Goal: Task Accomplishment & Management: Manage account settings

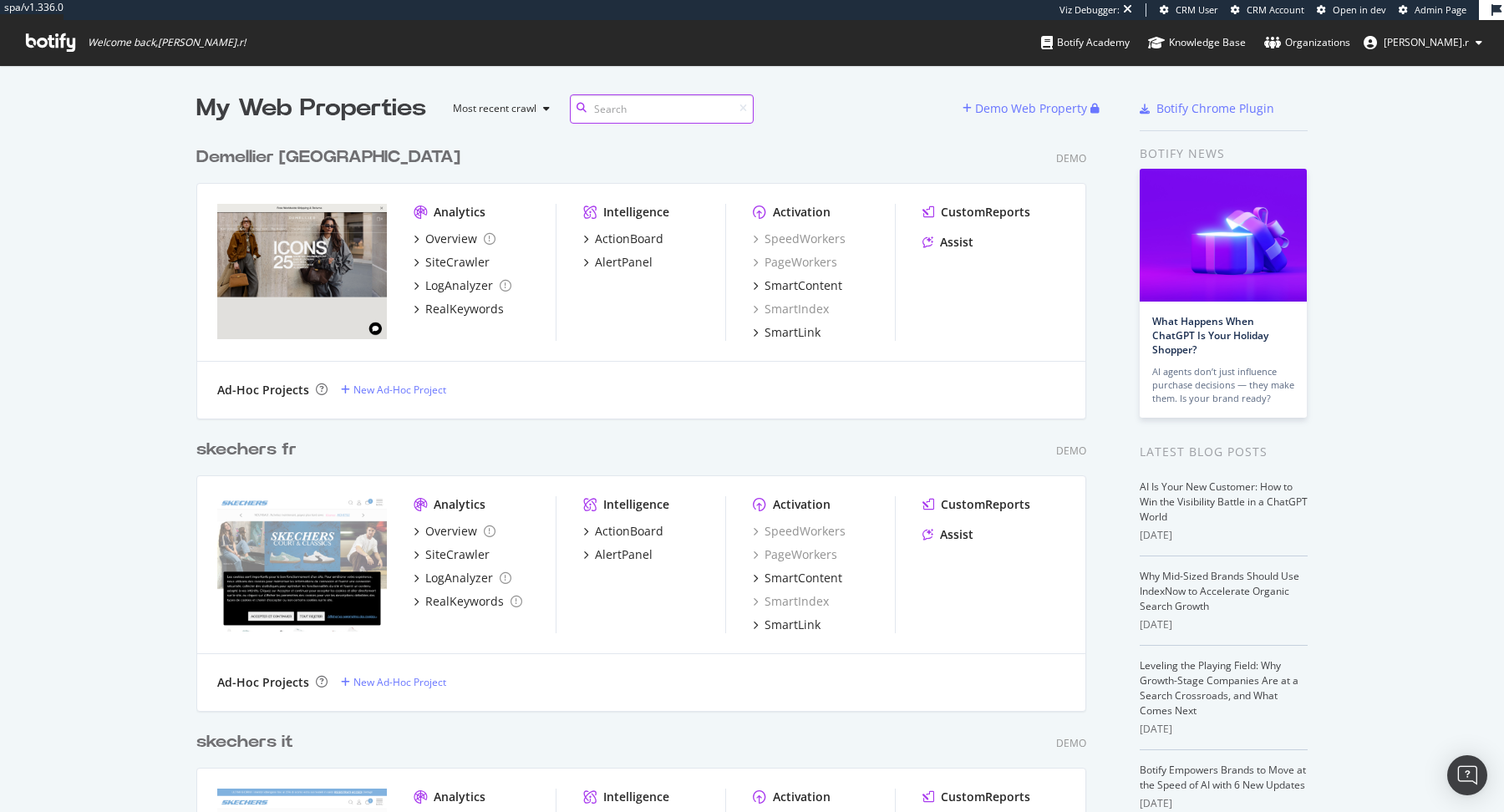
scroll to position [12644, 902]
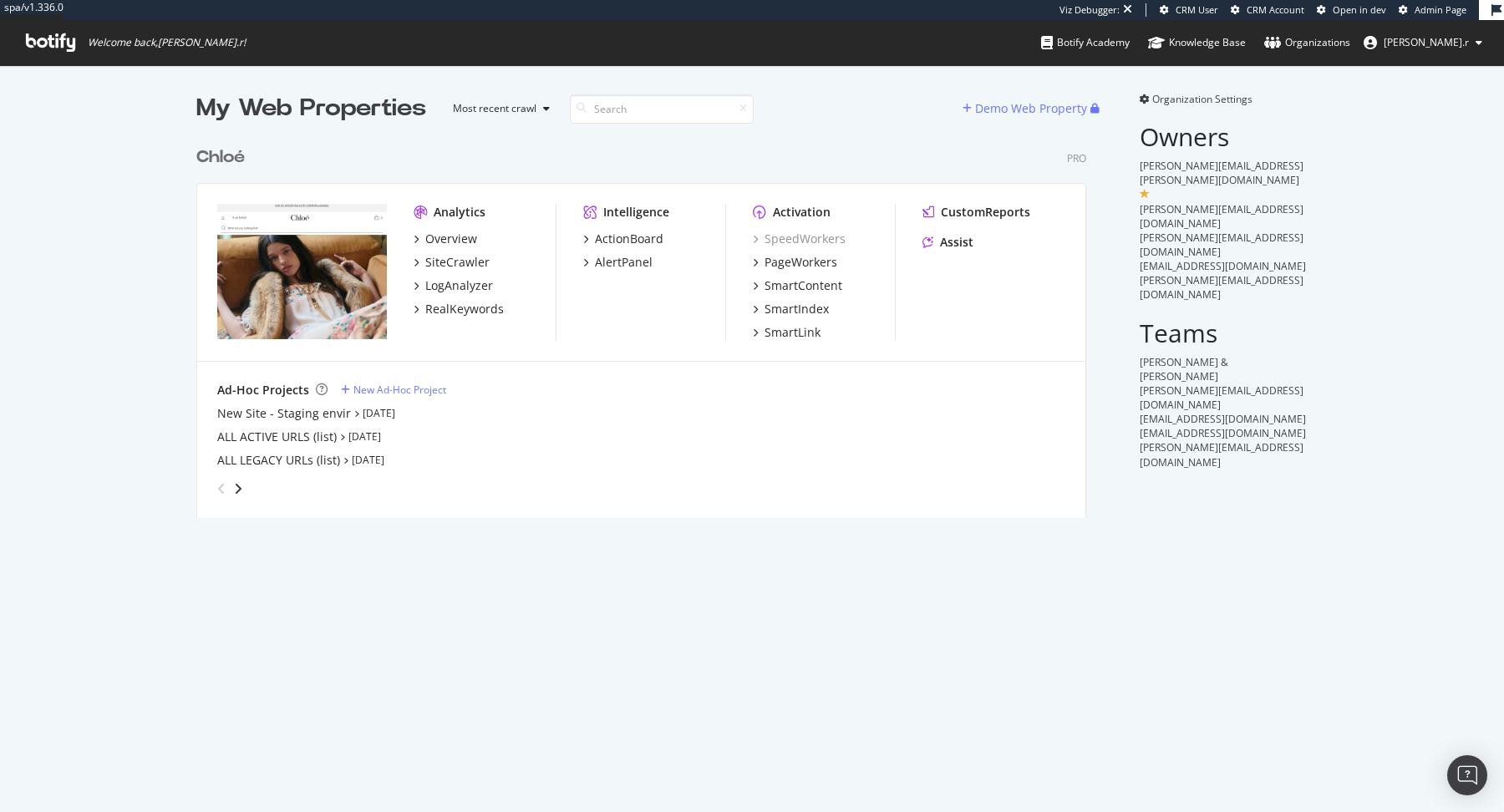
scroll to position [393, 902]
click at [298, 418] on div "New Site - Staging envir" at bounding box center [284, 413] width 133 height 17
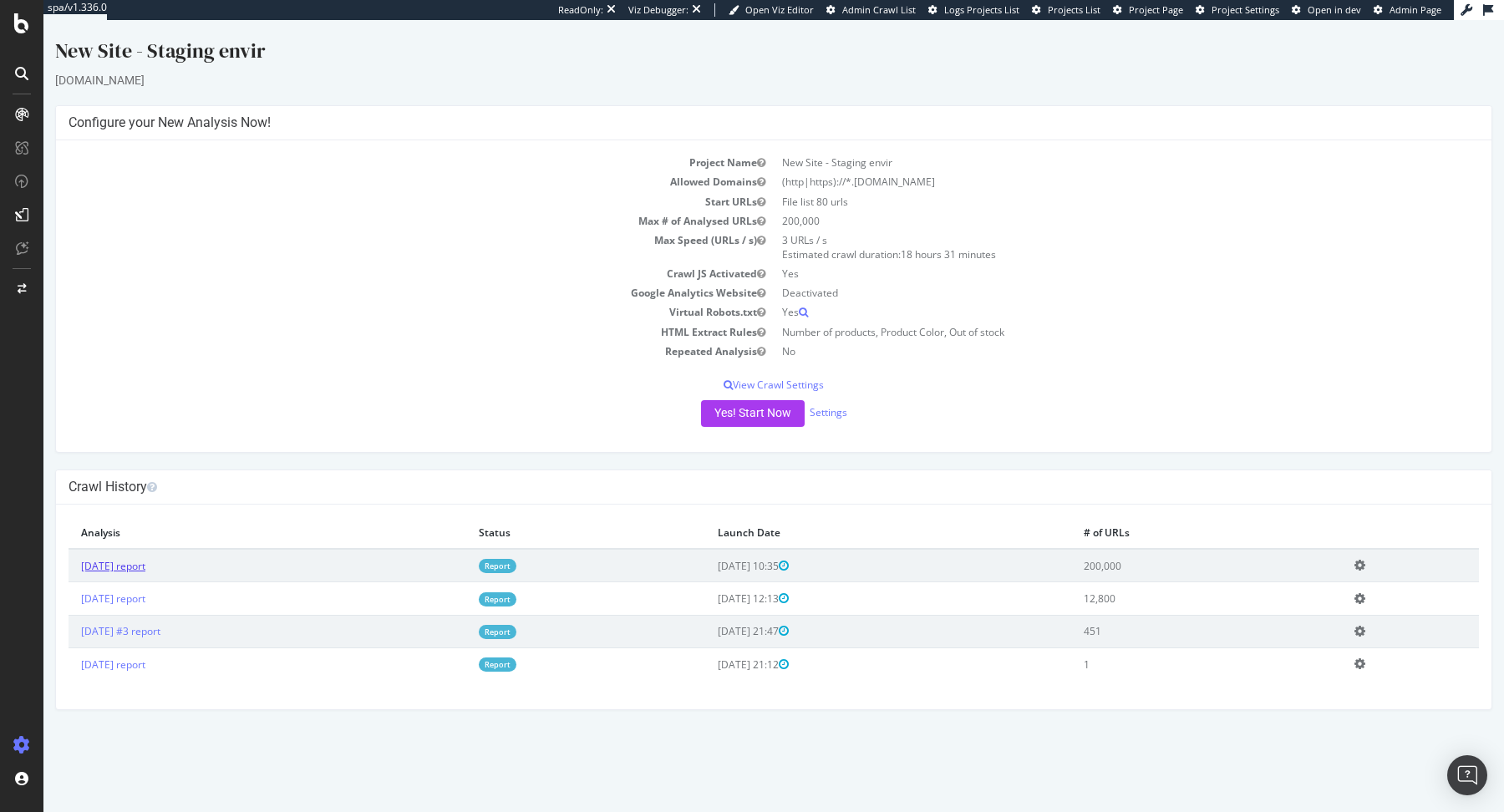
click at [145, 564] on link "[DATE] report" at bounding box center [113, 565] width 64 height 15
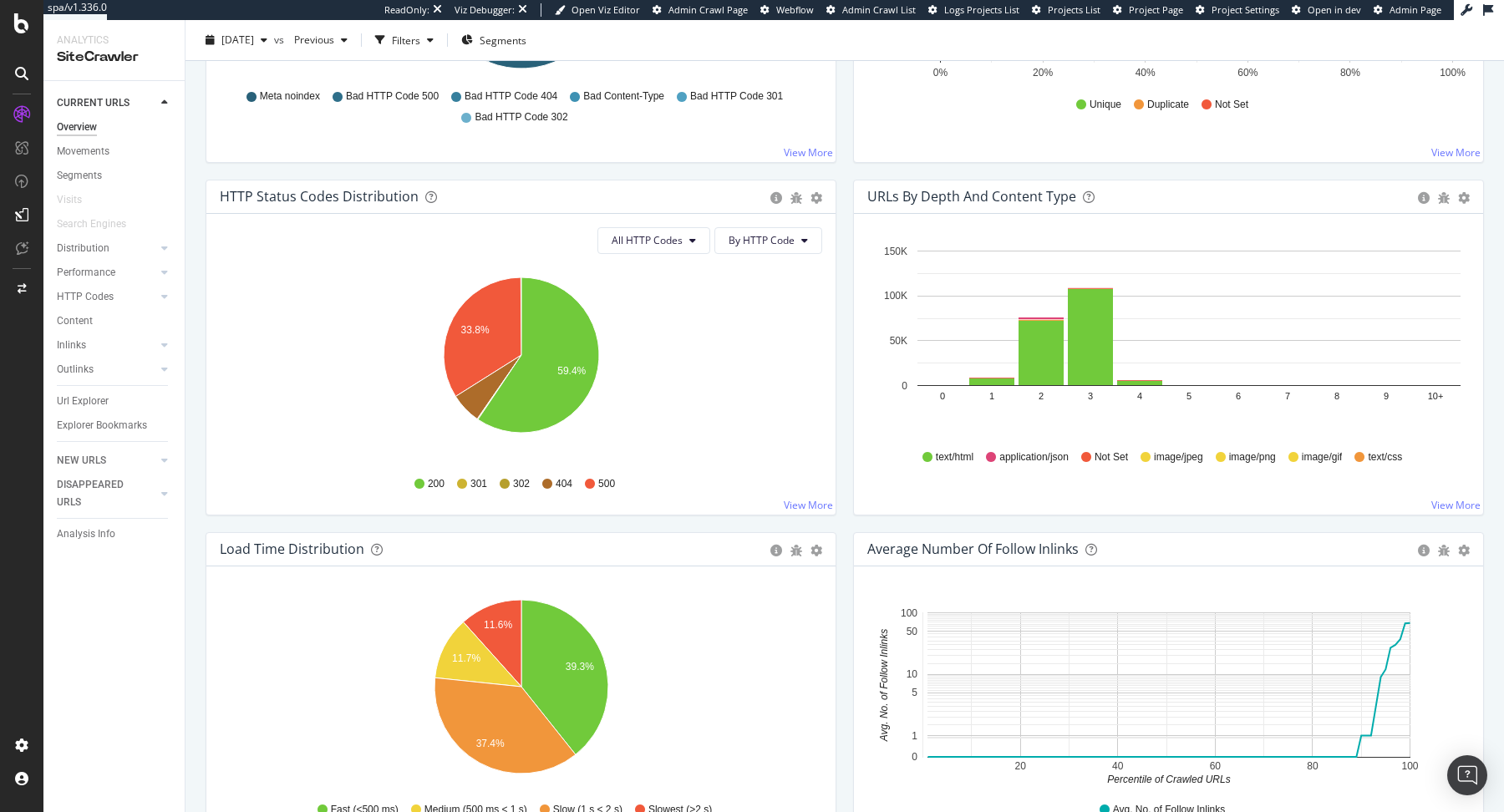
scroll to position [423, 0]
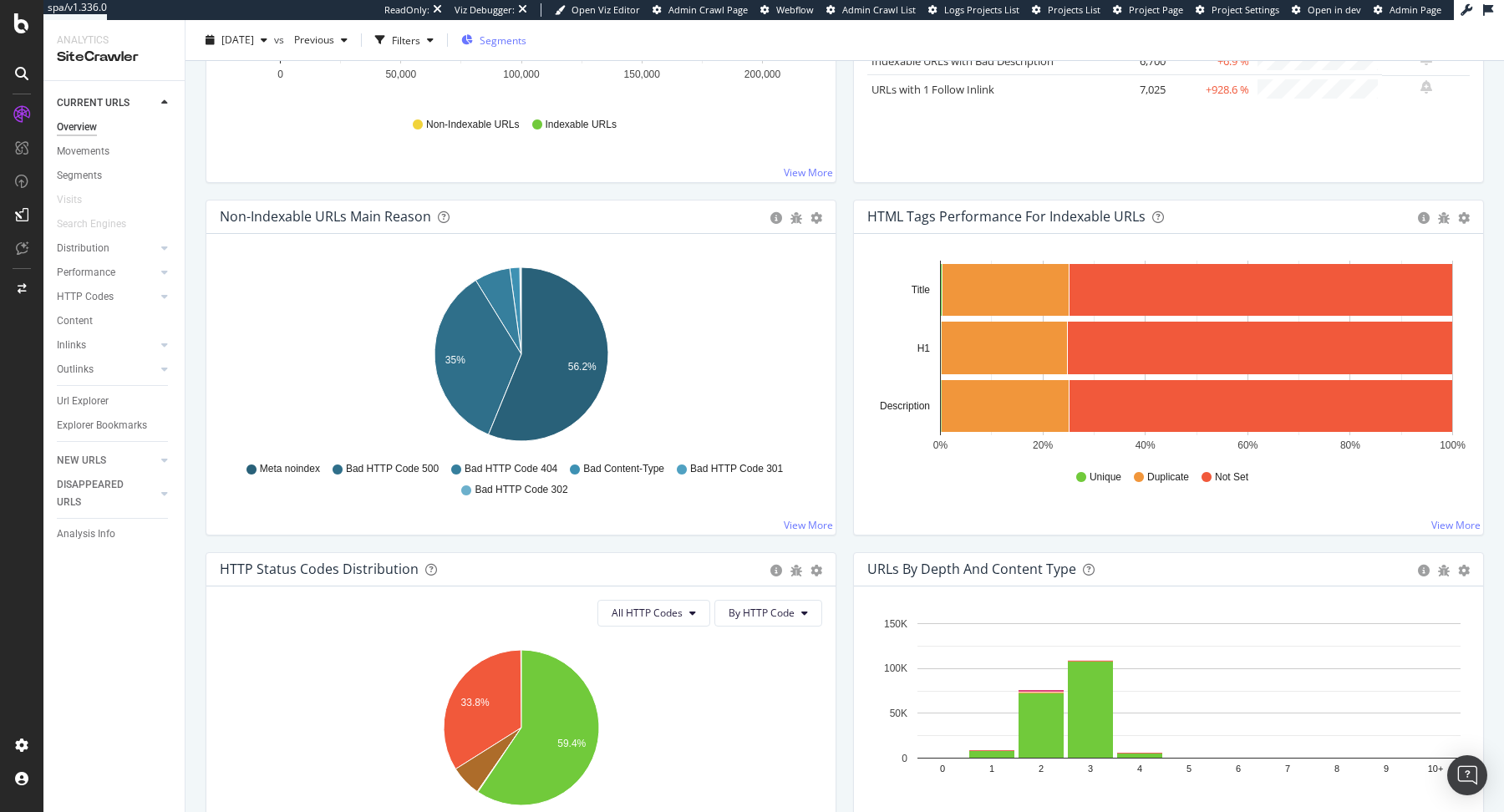
click at [526, 35] on span "Segments" at bounding box center [502, 39] width 47 height 15
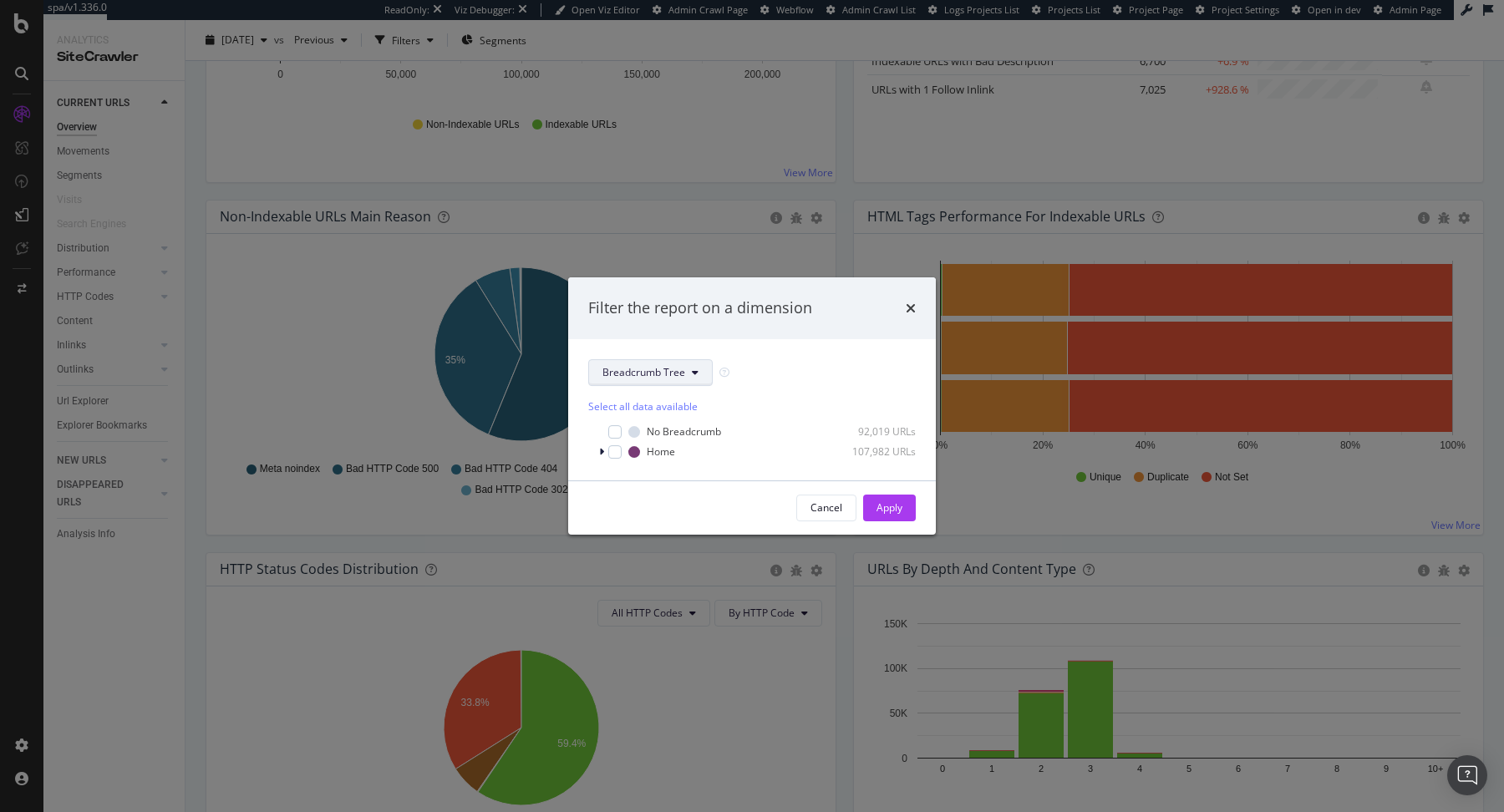
click at [656, 359] on button "Breadcrumb Tree" at bounding box center [651, 372] width 125 height 26
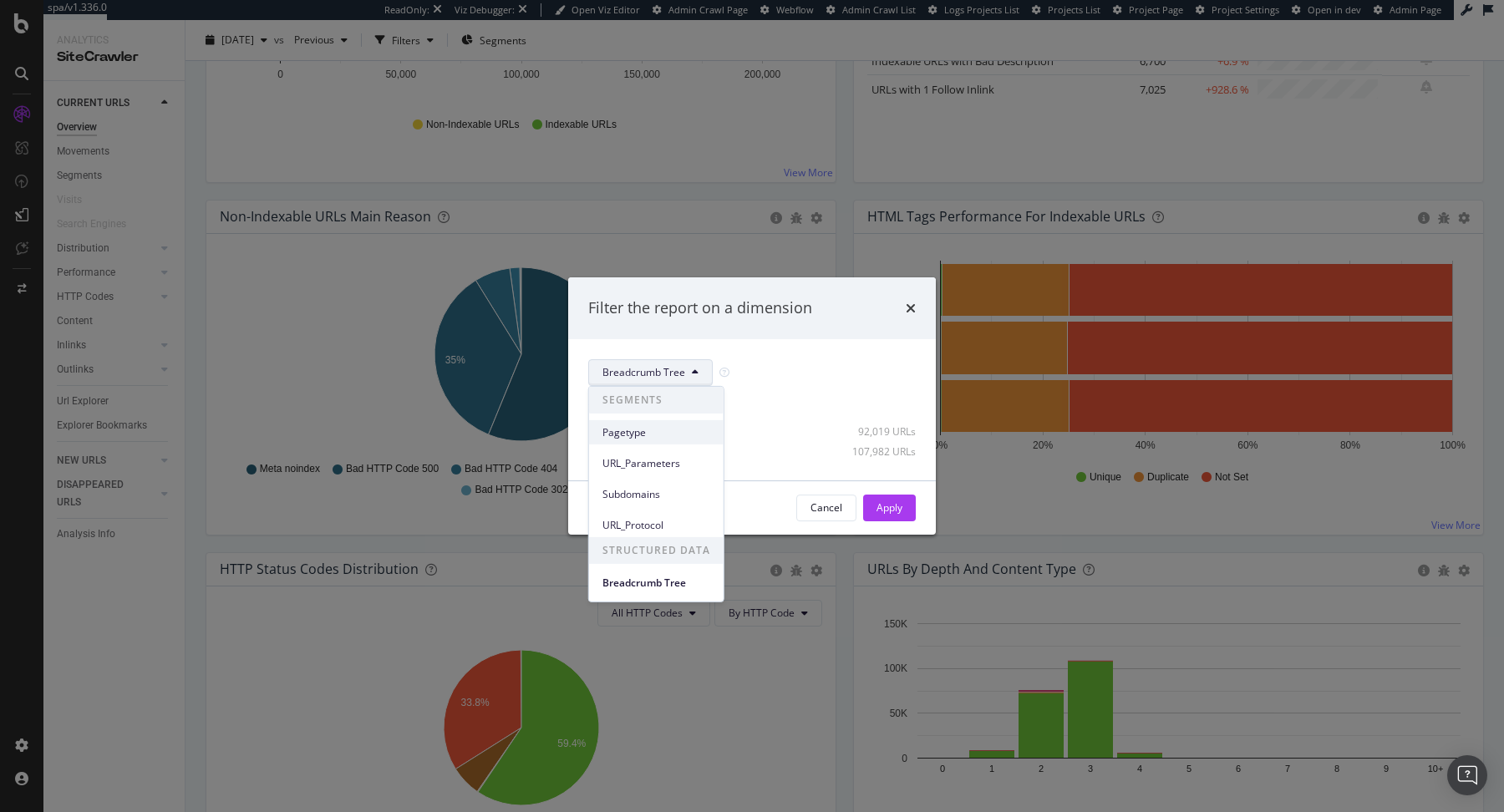
click at [650, 420] on div "Pagetype" at bounding box center [656, 432] width 134 height 24
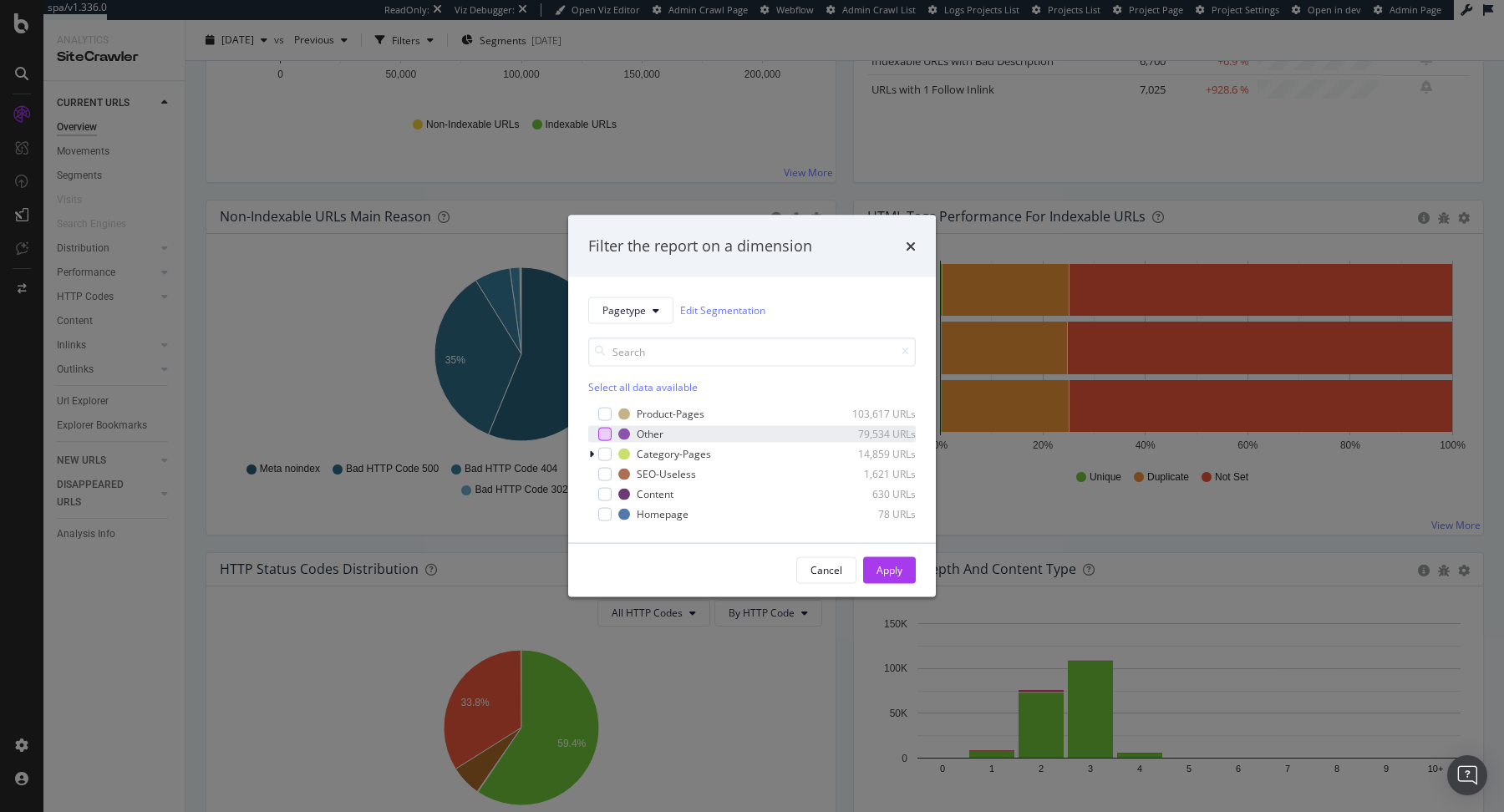
click at [606, 428] on div "modal" at bounding box center [605, 434] width 14 height 14
click at [886, 563] on div "Apply" at bounding box center [889, 570] width 26 height 15
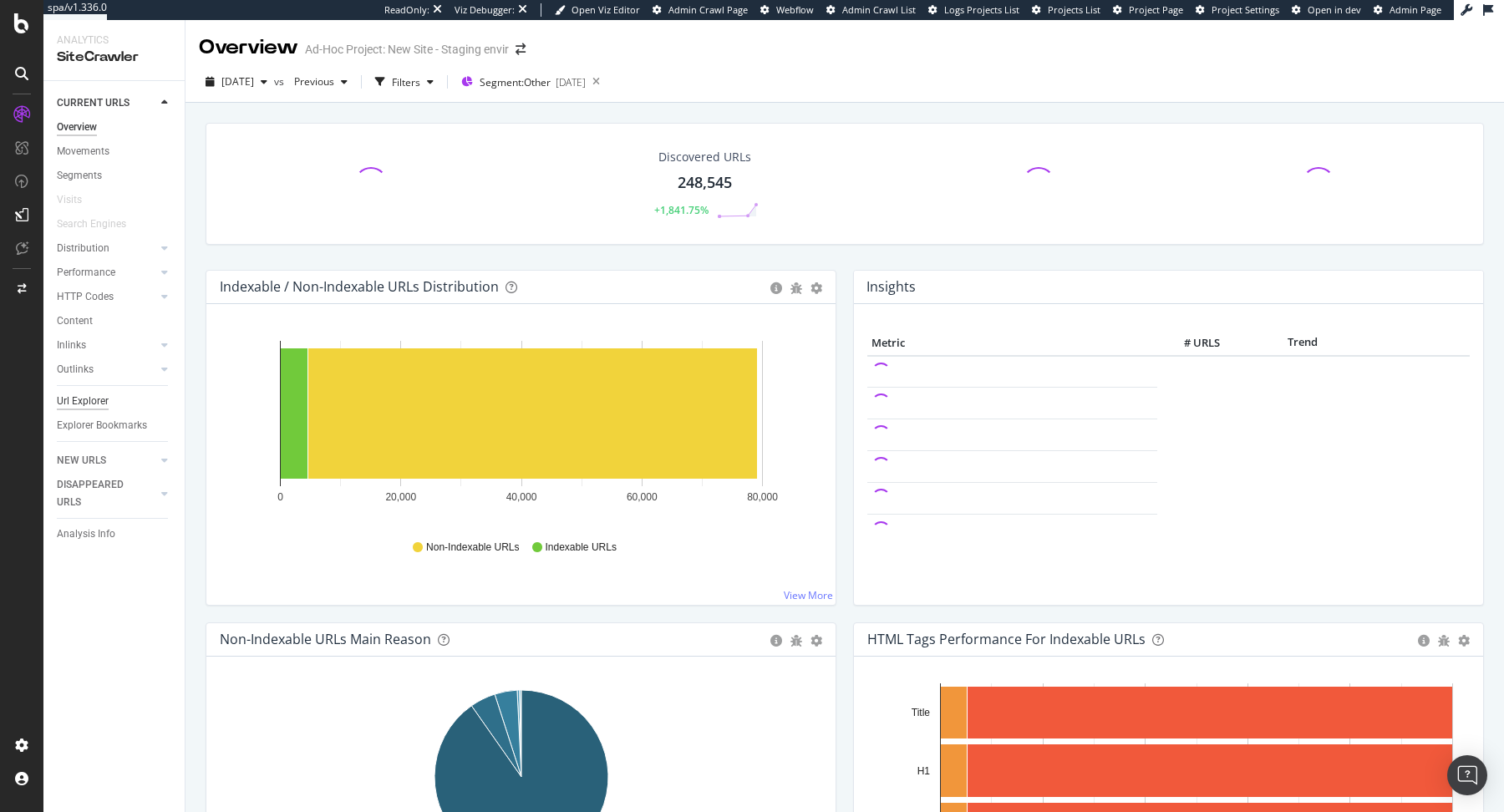
click at [85, 404] on div "Url Explorer" at bounding box center [83, 401] width 52 height 18
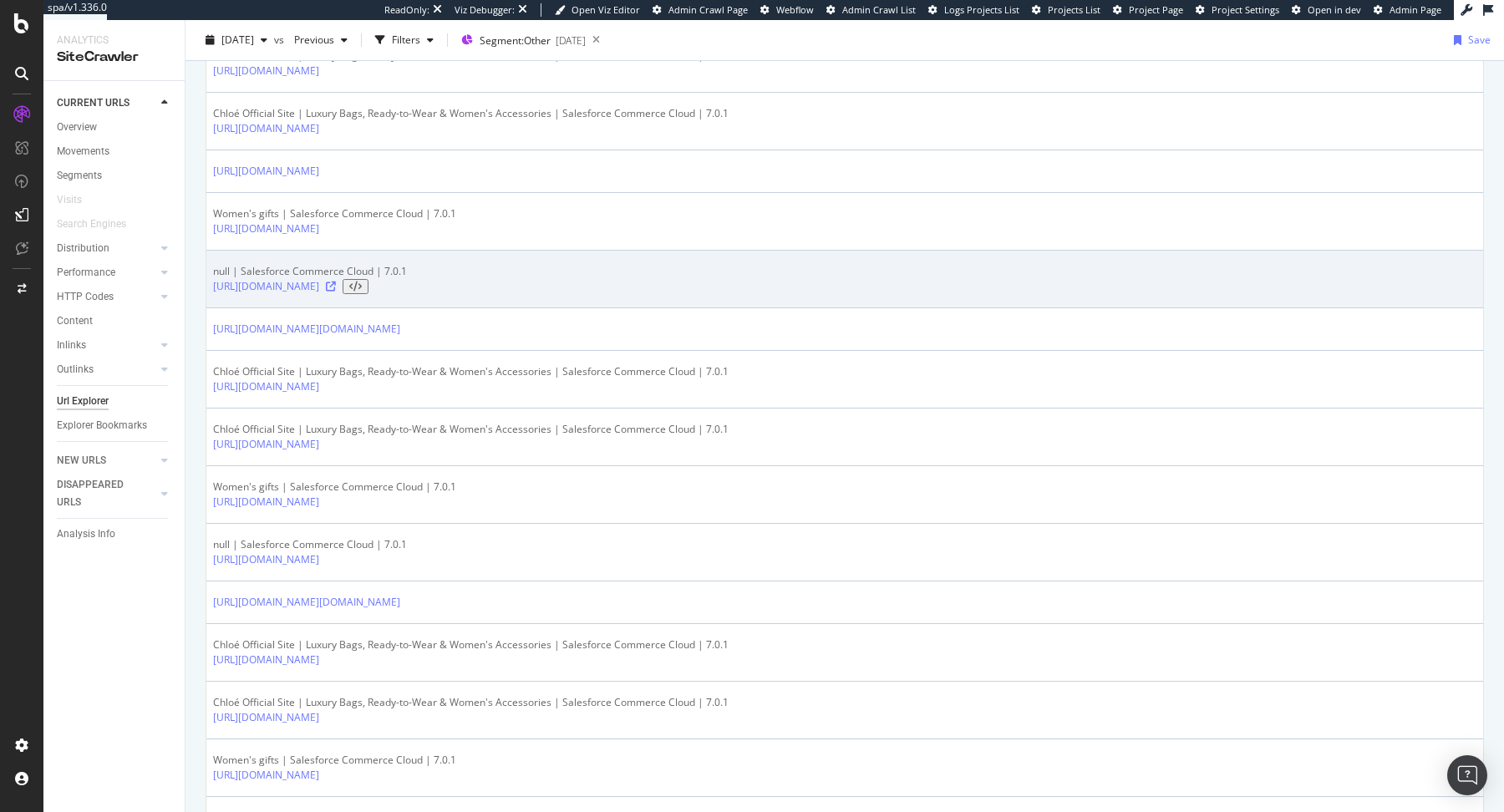
scroll to position [533, 0]
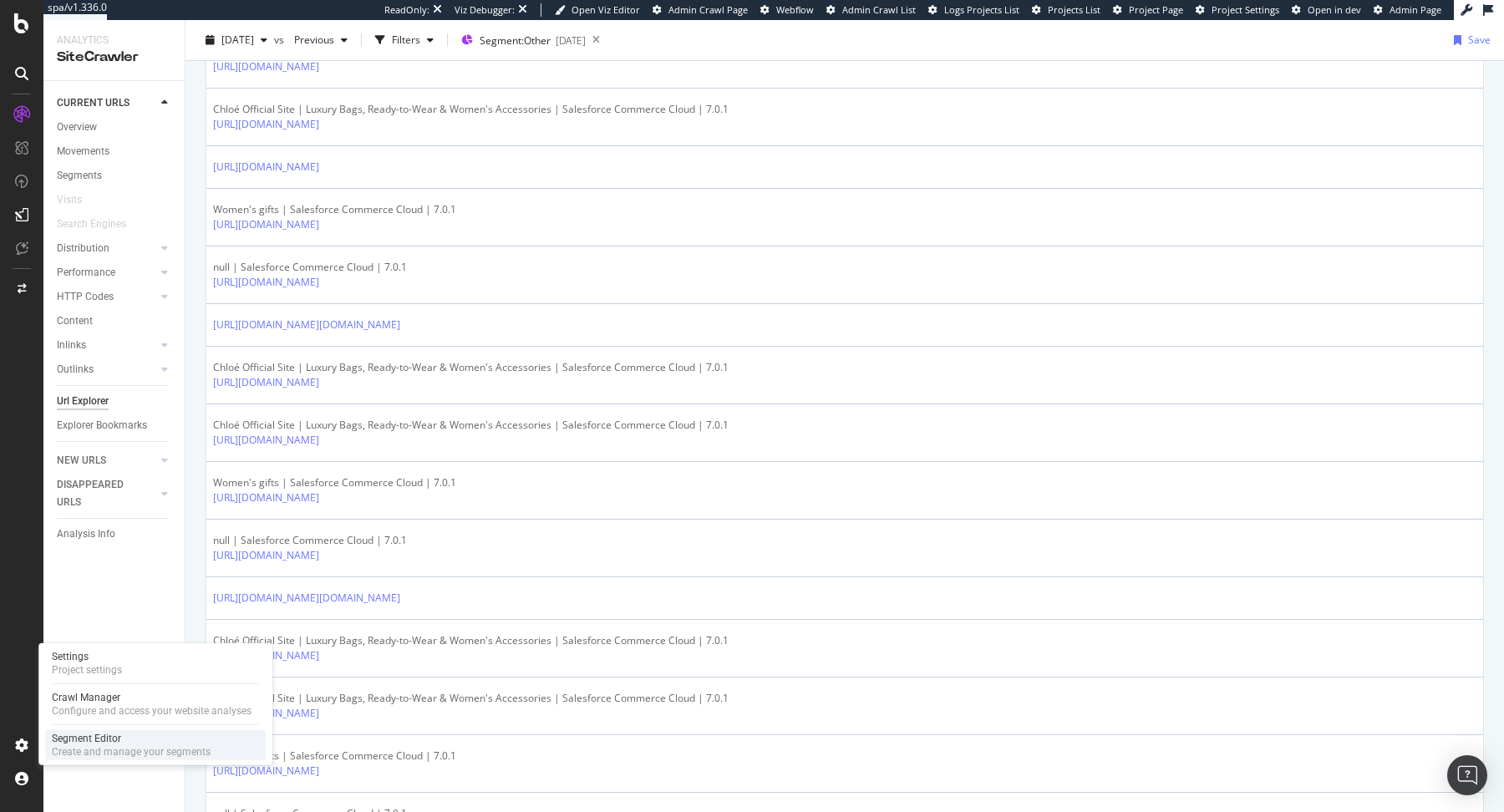
click at [91, 733] on div "Segment Editor" at bounding box center [132, 739] width 159 height 14
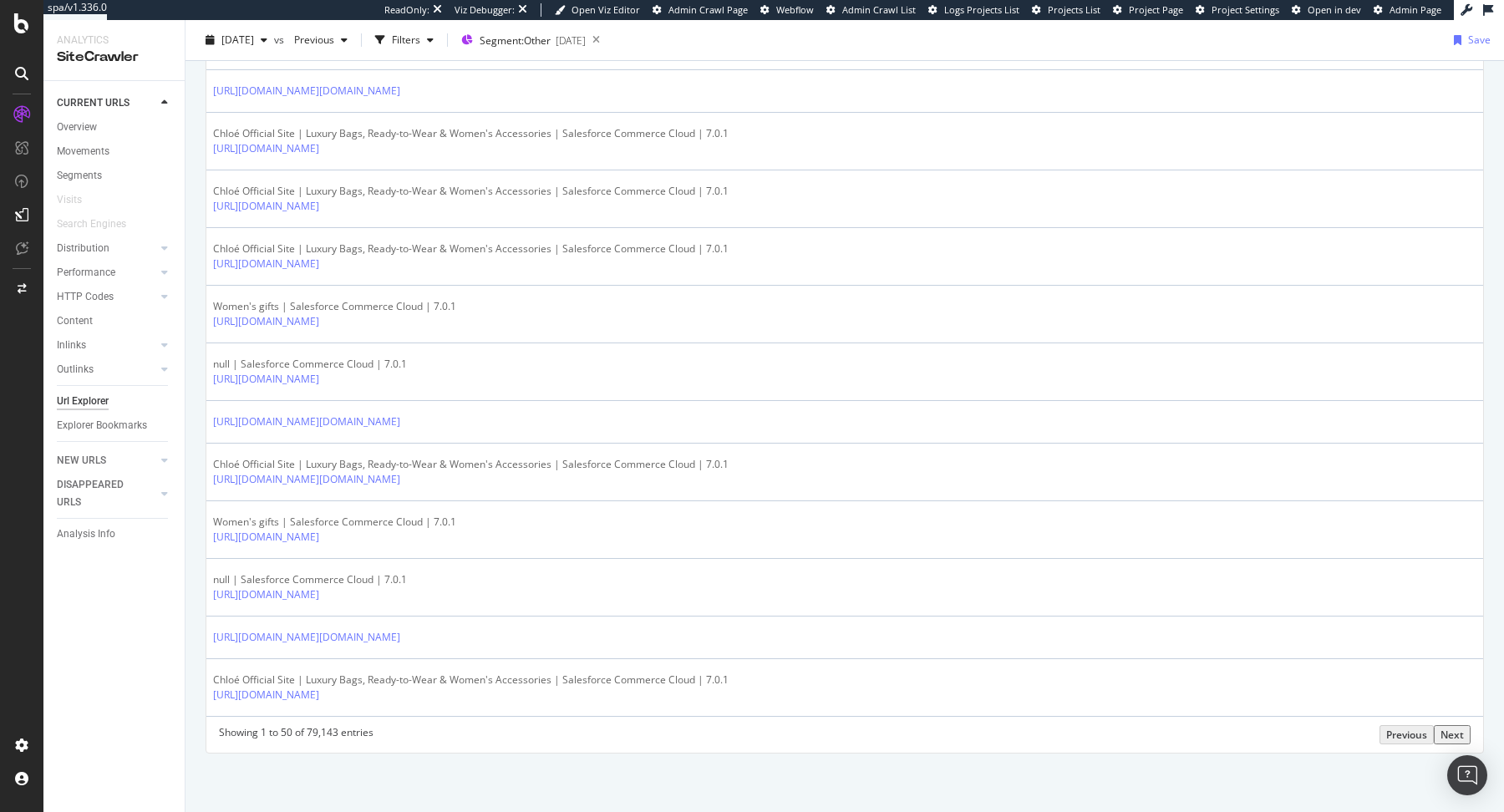
scroll to position [2577, 0]
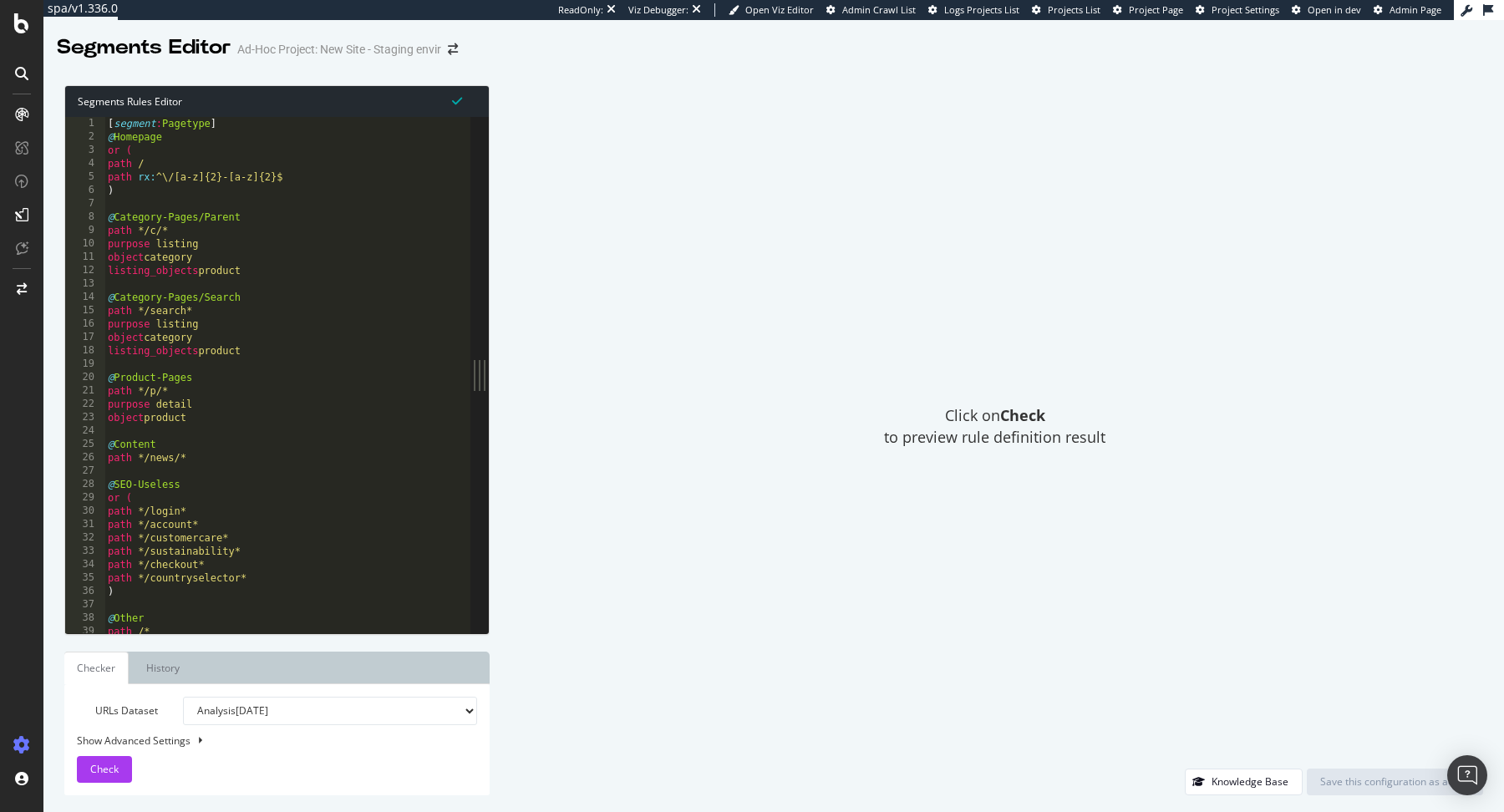
type textarea "path rx:^\/[a-z]{2}-[a-z]{2}$"
click at [327, 183] on div "[ segment : Pagetype ] @ Homepage or ( path / path rx : ^\/[a-z]{2}-[a-z]{2}$ )…" at bounding box center [287, 389] width 366 height 546
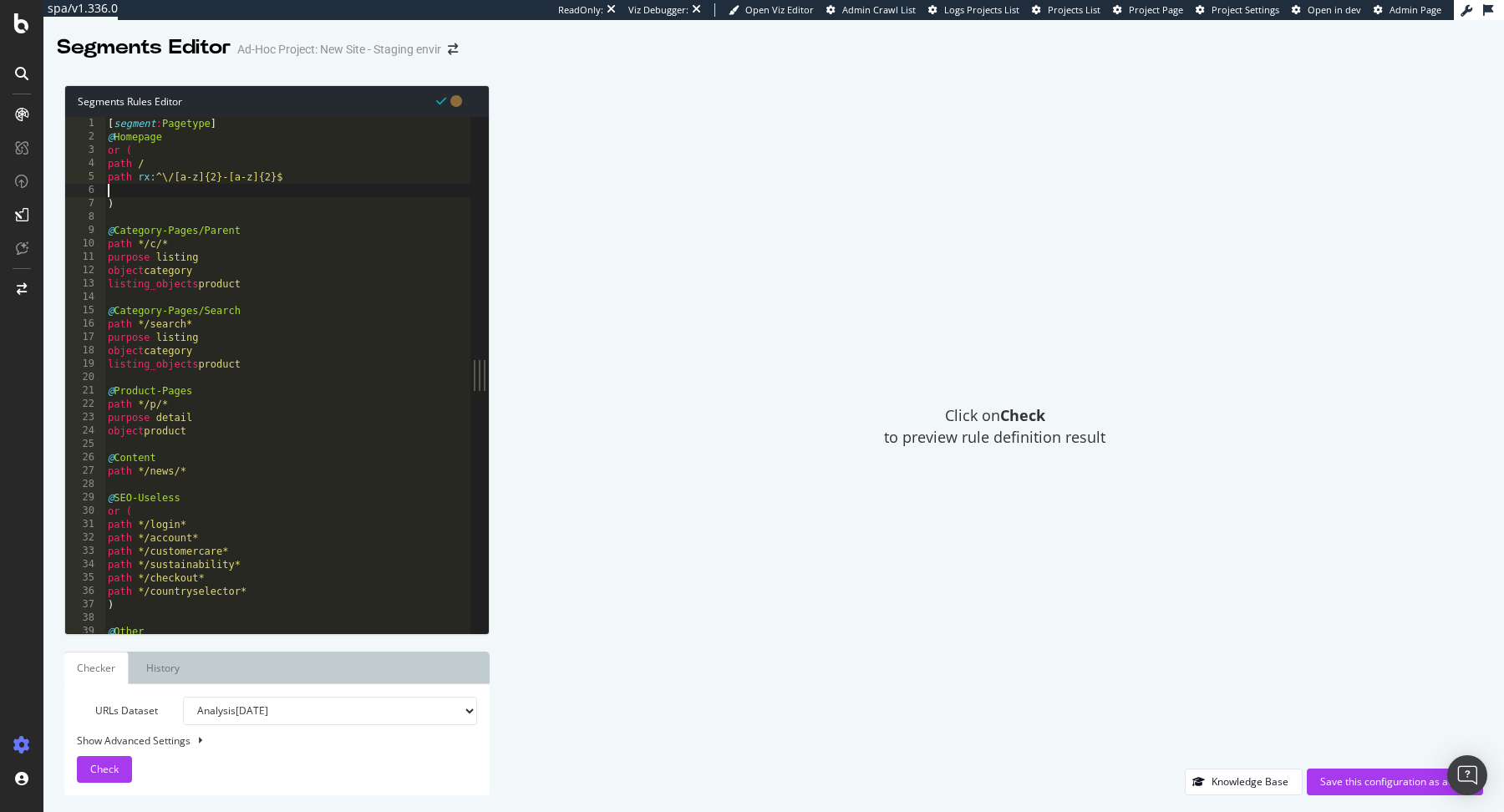
paste textarea "path rx:^\/[a-z]{2}-[a-z]{2}$"
type textarea "path rx:^\/[a-z]{2}-[a-z]{2}\/$"
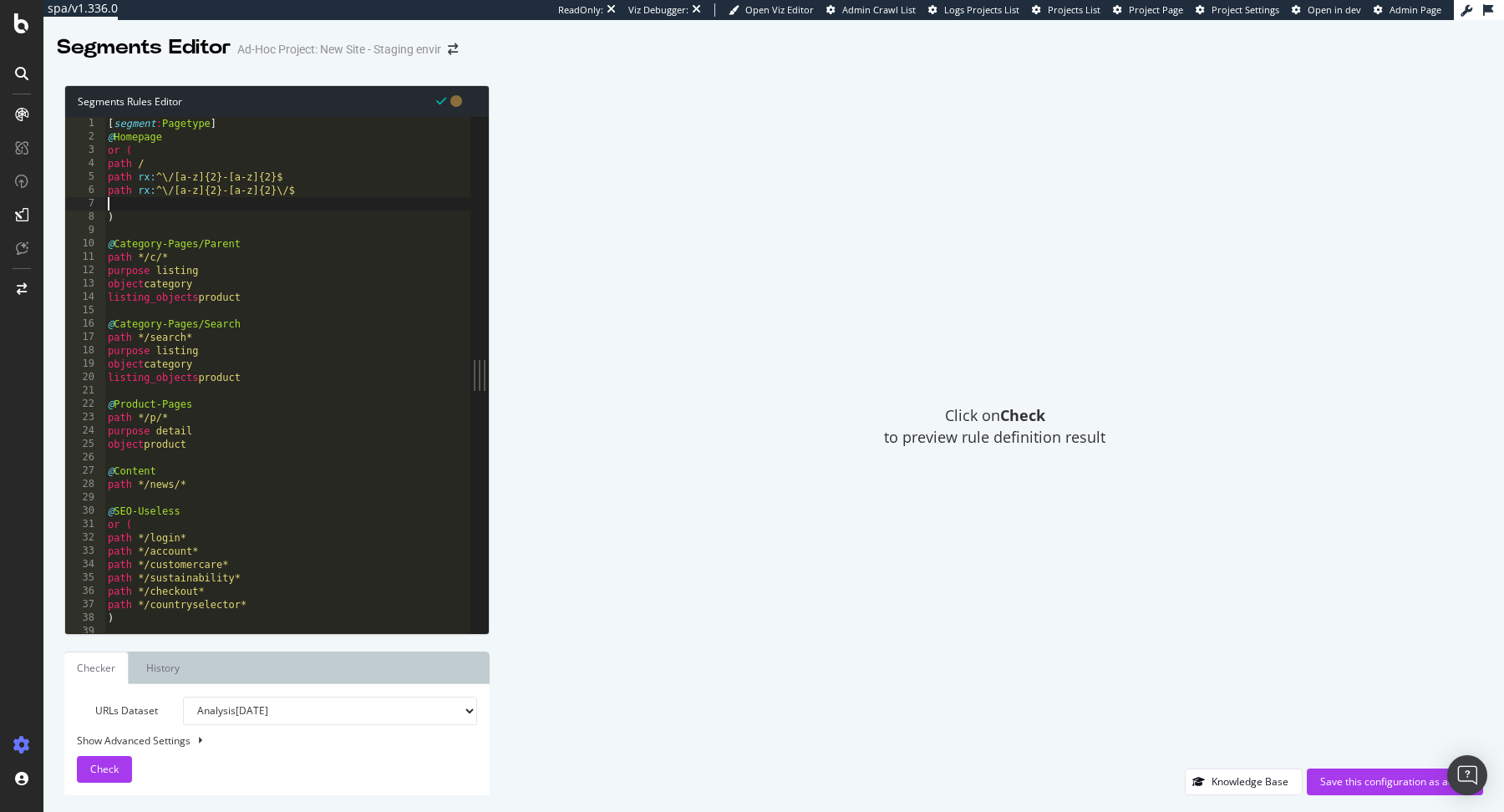
paste textarea "path rx:^\/[a-z]{2}-[a-z]{2}\/$"
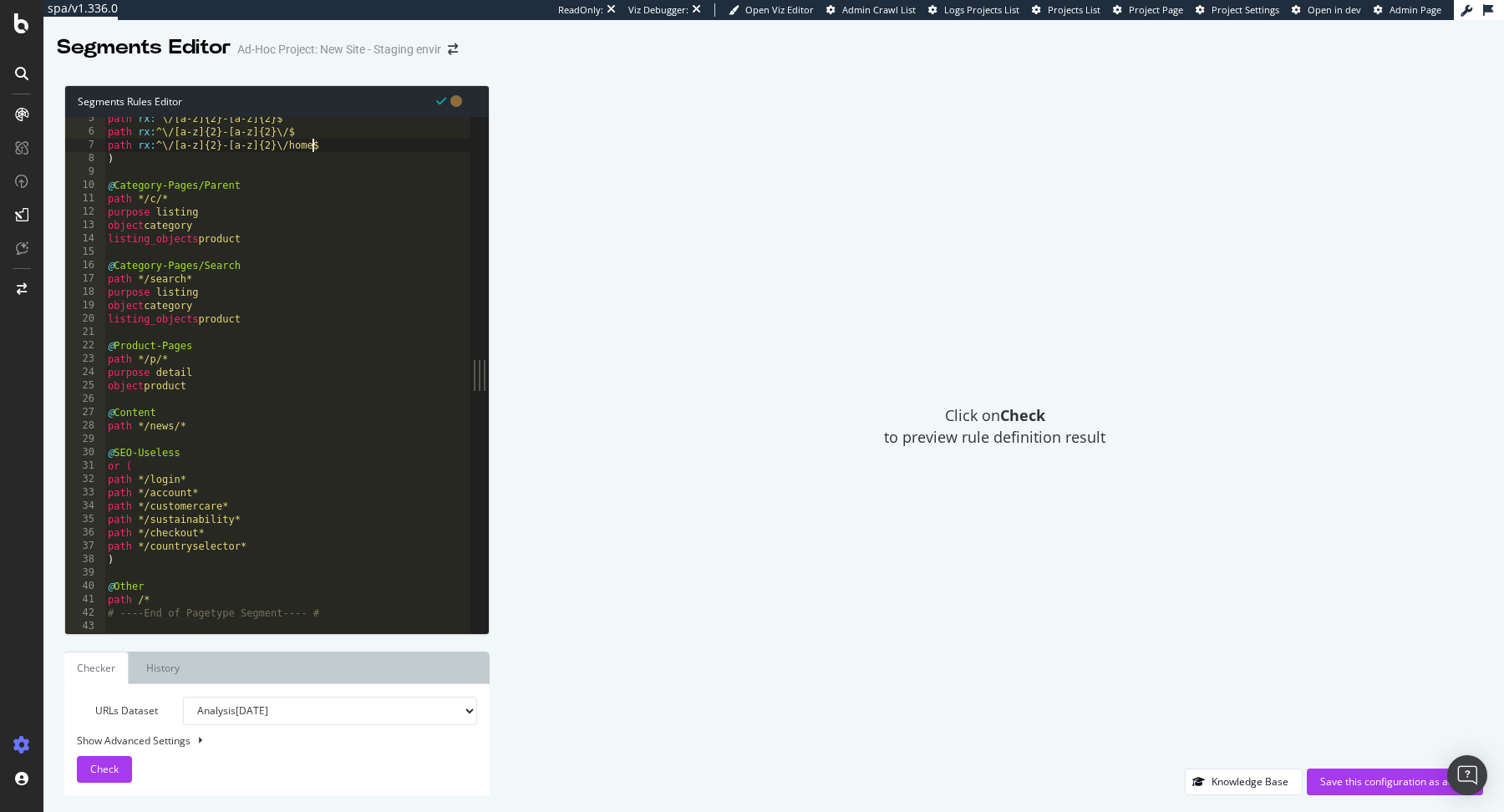
scroll to position [58, 0]
click at [218, 414] on div "path rx : ^\/[a-z]{2}-[a-z]{2}$ path rx : ^\/[a-z]{2}-[a-z]{2}\/$ path rx : ^\/…" at bounding box center [287, 384] width 366 height 546
type textarea "@Content"
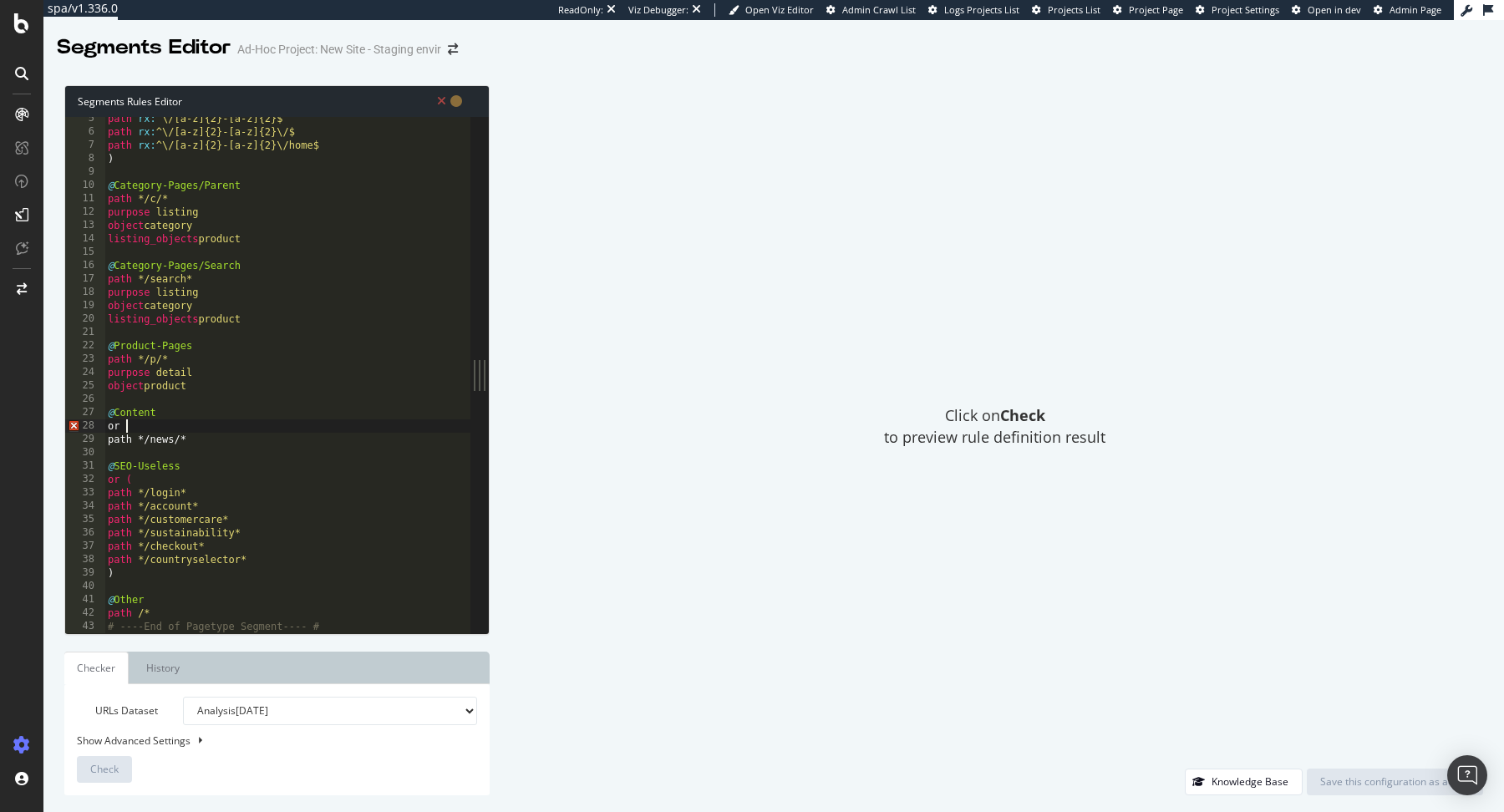
scroll to position [0, 0]
type textarea "path */news/*"
type textarea ")"
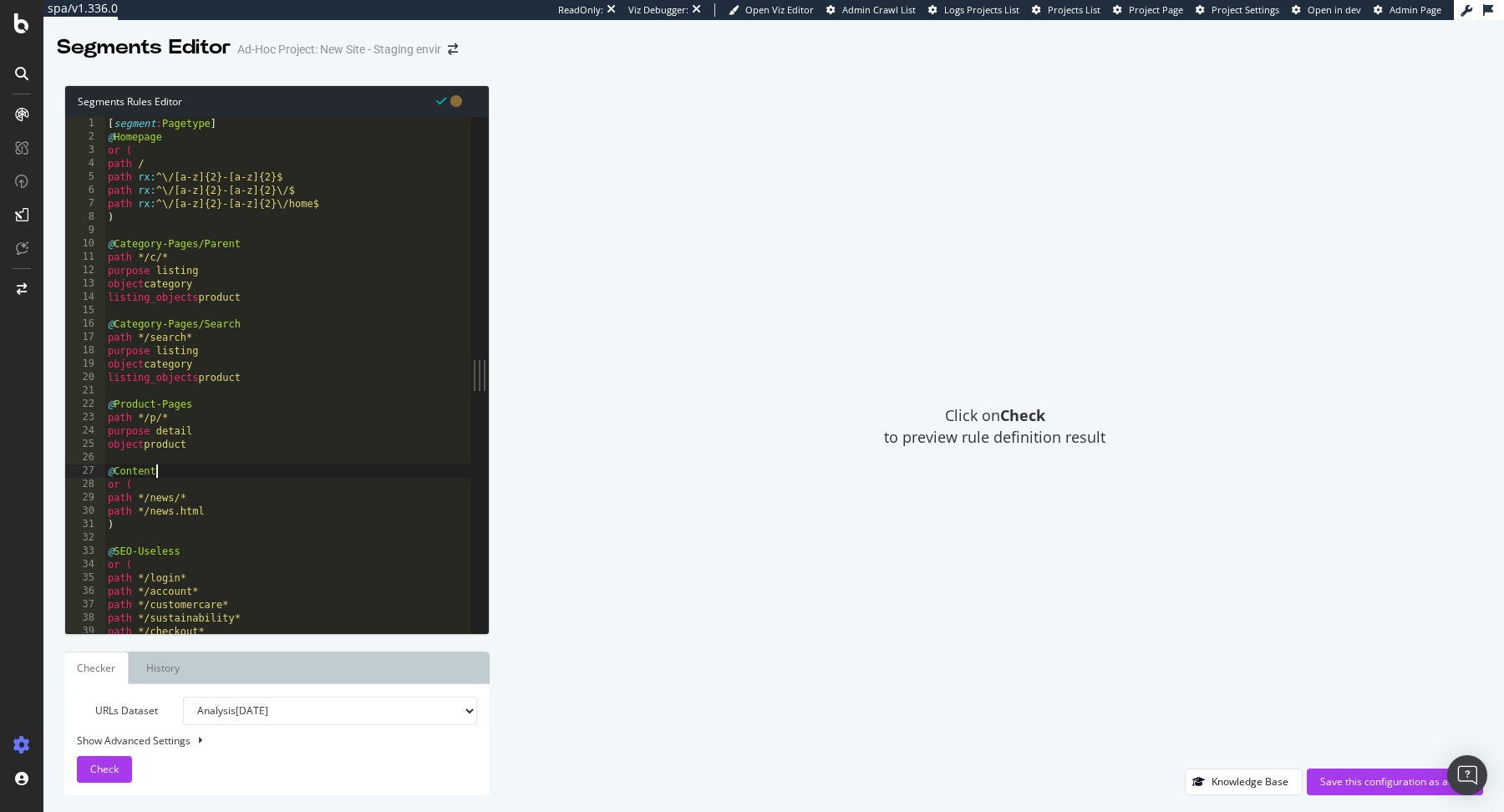
click at [194, 475] on div "[ segment : Pagetype ] @ Homepage or ( path / path rx : ^\/[a-z]{2}-[a-z]{2}$ p…" at bounding box center [287, 389] width 366 height 546
type textarea "@Content"
paste textarea "@Content"
type textarea "@Demandware"
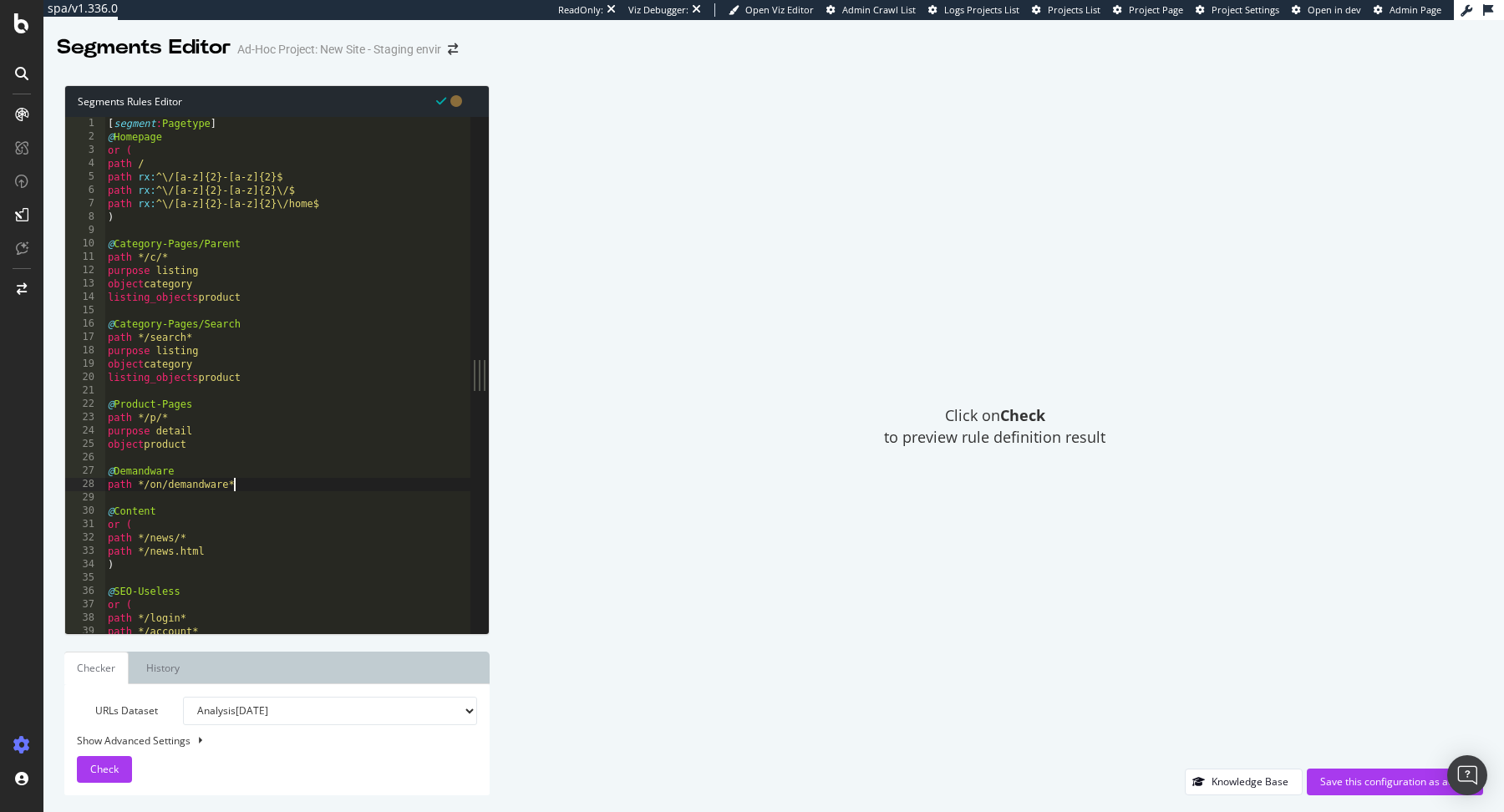
type textarea "path */on/demandware*"
click at [1364, 780] on div "Save this configuration as active" at bounding box center [1394, 781] width 149 height 15
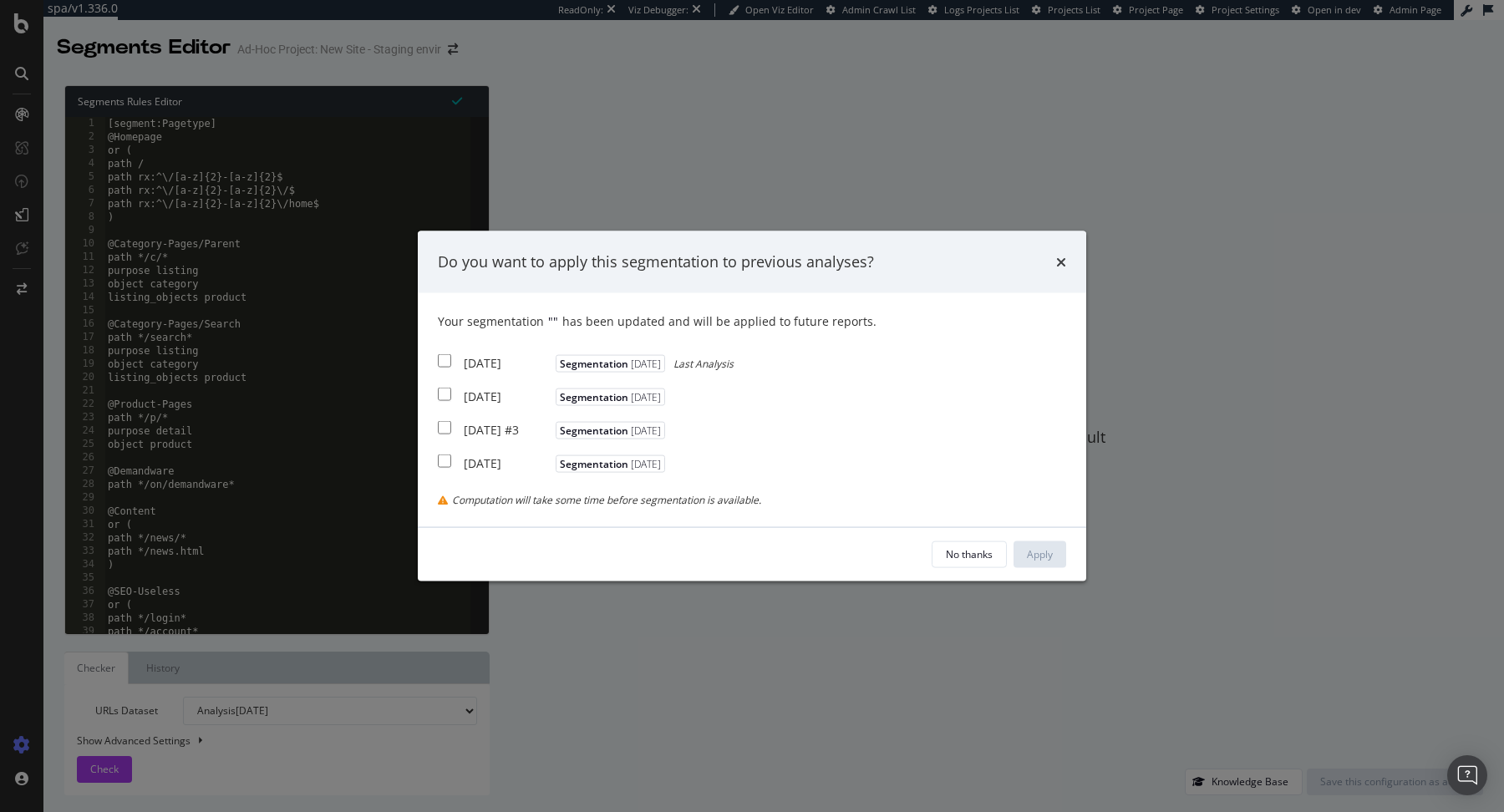
click at [514, 361] on div "[DATE]" at bounding box center [507, 363] width 88 height 17
checkbox input "true"
click at [500, 391] on div "2025 Aug. 12th" at bounding box center [507, 396] width 88 height 17
checkbox input "true"
click at [497, 422] on div "2025 Aug. 5th #3" at bounding box center [507, 429] width 88 height 17
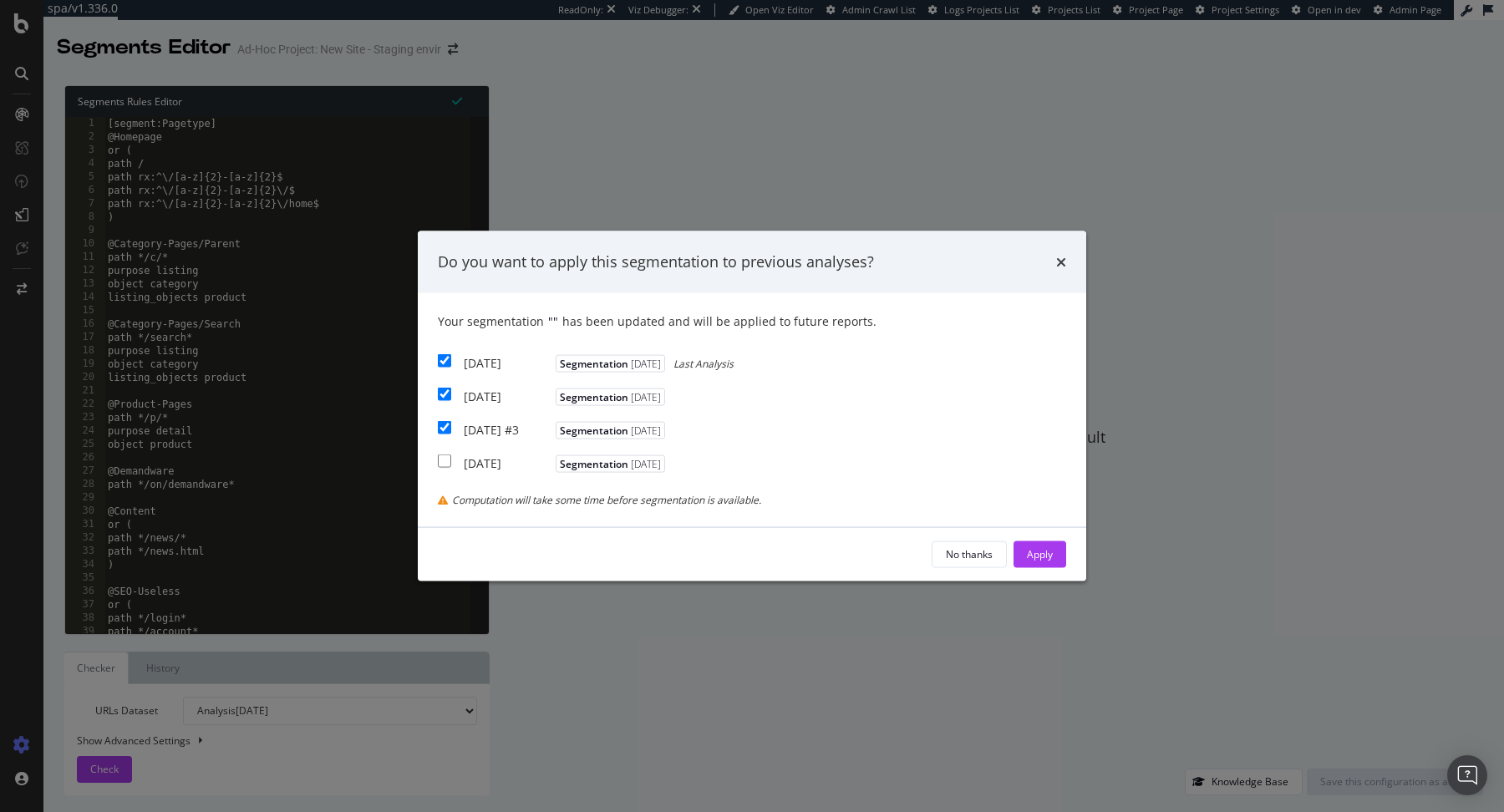
checkbox input "true"
click at [1031, 555] on div "Apply" at bounding box center [1039, 554] width 26 height 15
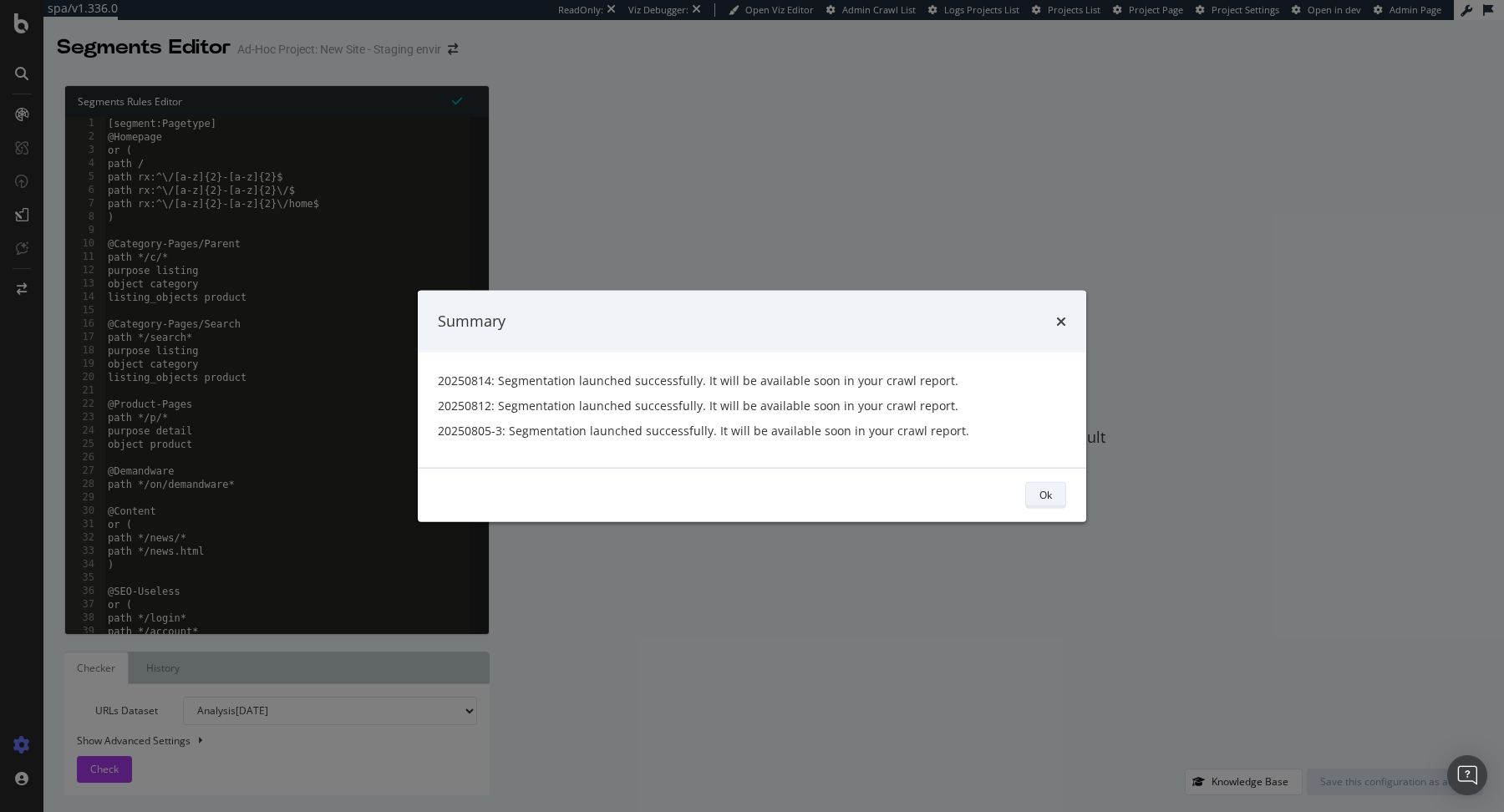
click at [1053, 483] on button "Ok" at bounding box center [1045, 494] width 41 height 26
